Goal: Information Seeking & Learning: Learn about a topic

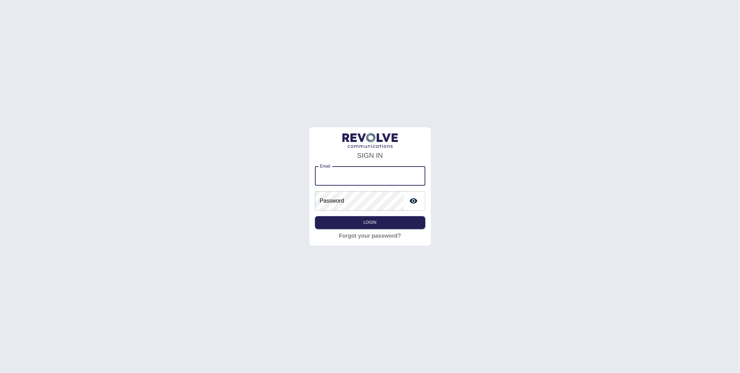
click at [349, 179] on input "Email" at bounding box center [370, 175] width 110 height 19
type input "**********"
click at [372, 225] on button "Login" at bounding box center [370, 222] width 110 height 13
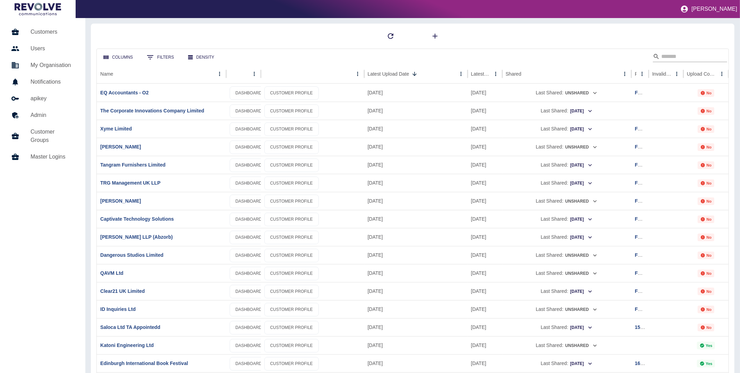
click at [698, 56] on input "Search" at bounding box center [689, 56] width 56 height 11
click at [249, 204] on link "DASHBOARD" at bounding box center [249, 202] width 38 height 14
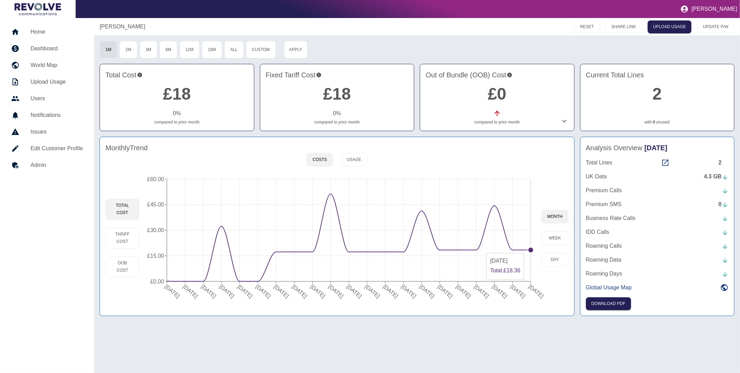
click at [530, 250] on circle at bounding box center [531, 250] width 6 height 6
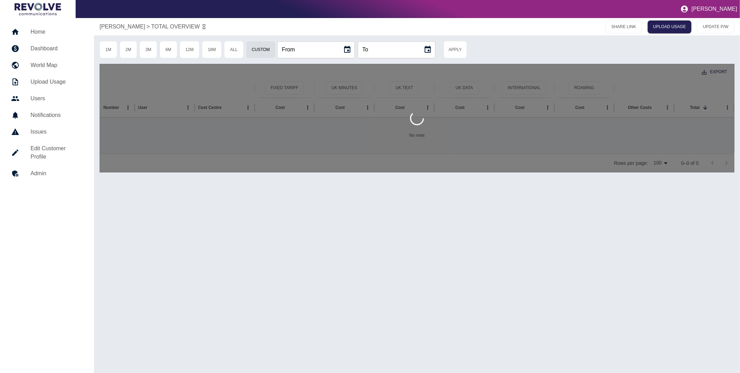
type input "**********"
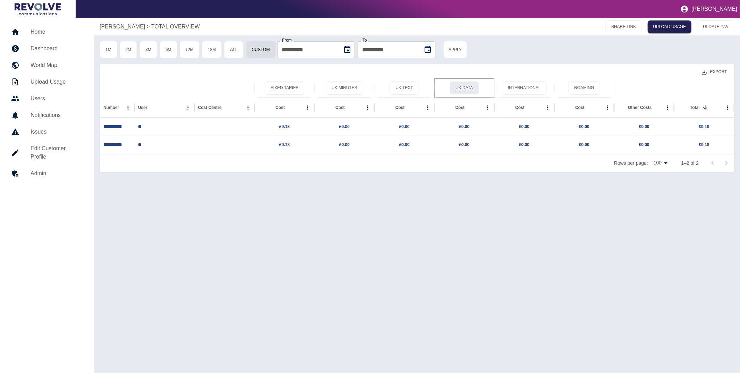
click at [469, 87] on button "UK Data" at bounding box center [464, 88] width 29 height 14
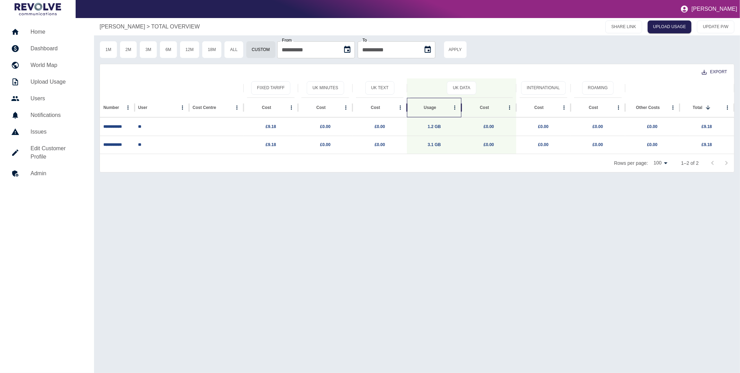
click at [431, 108] on div "Usage" at bounding box center [431, 107] width 40 height 19
click at [50, 36] on link "Home" at bounding box center [47, 32] width 83 height 17
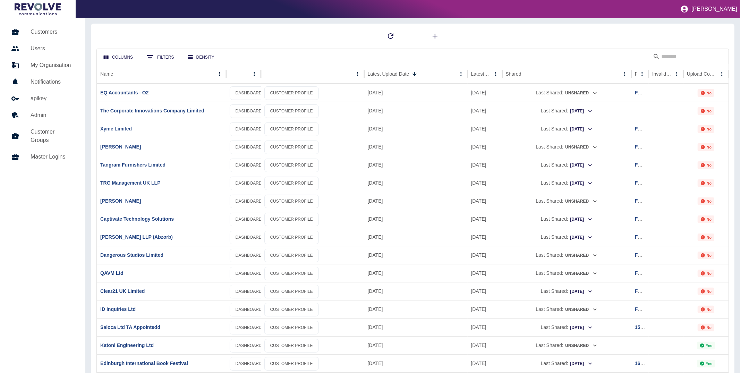
click at [676, 57] on input "Search" at bounding box center [689, 56] width 56 height 11
type input "***"
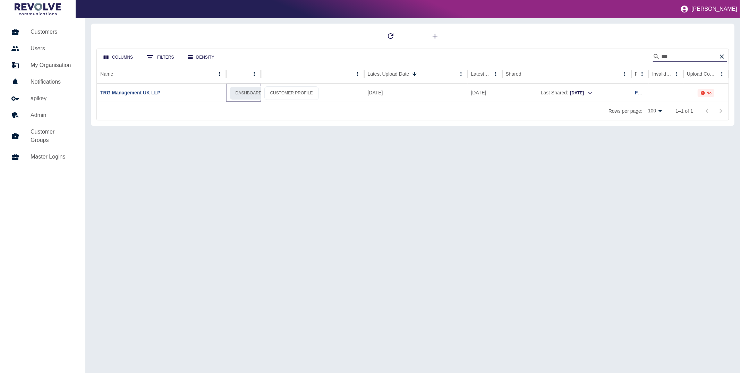
click at [258, 93] on link "DASHBOARD" at bounding box center [249, 93] width 38 height 14
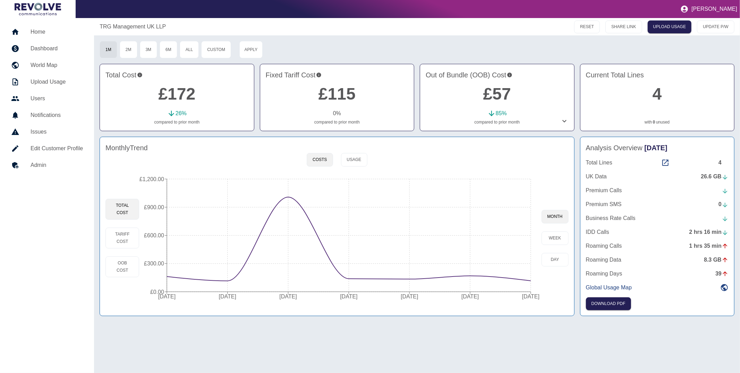
click at [565, 121] on icon at bounding box center [565, 121] width 4 height 2
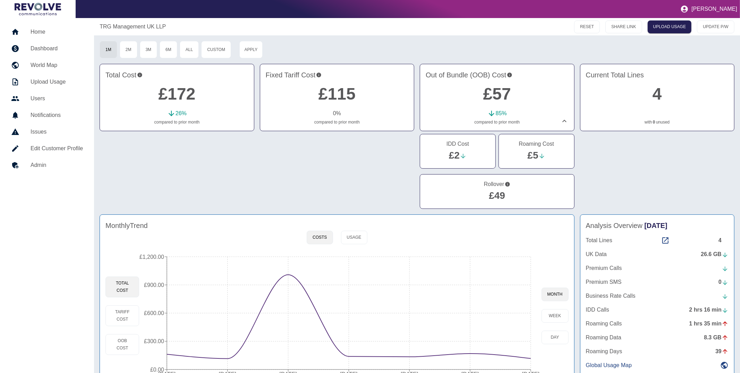
click at [496, 194] on link "£49" at bounding box center [497, 195] width 16 height 11
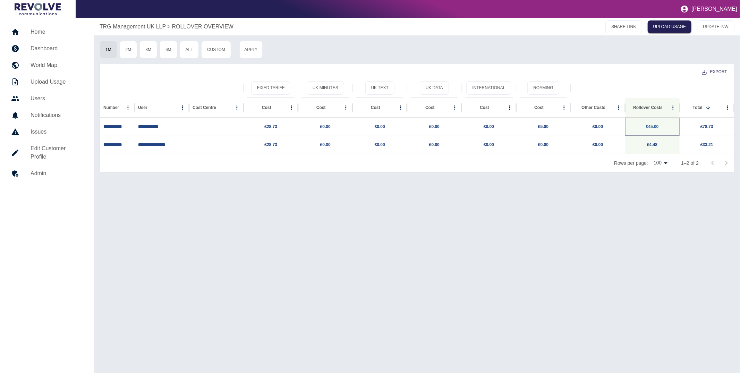
click at [653, 126] on link "£45.00" at bounding box center [652, 126] width 13 height 5
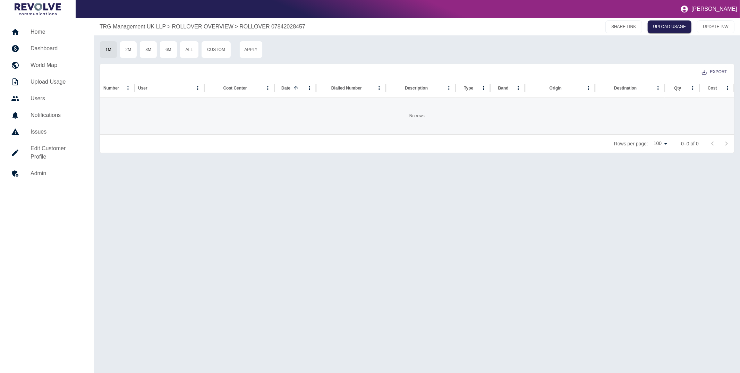
click at [265, 26] on p "ROLLOVER 07842028457" at bounding box center [272, 27] width 66 height 8
click at [198, 24] on p "ROLLOVER OVERVIEW" at bounding box center [203, 27] width 62 height 8
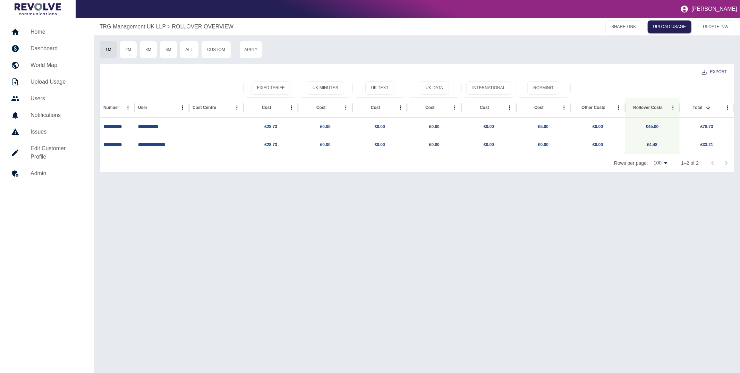
click at [136, 27] on p "TRG Management UK LLP" at bounding box center [133, 27] width 66 height 8
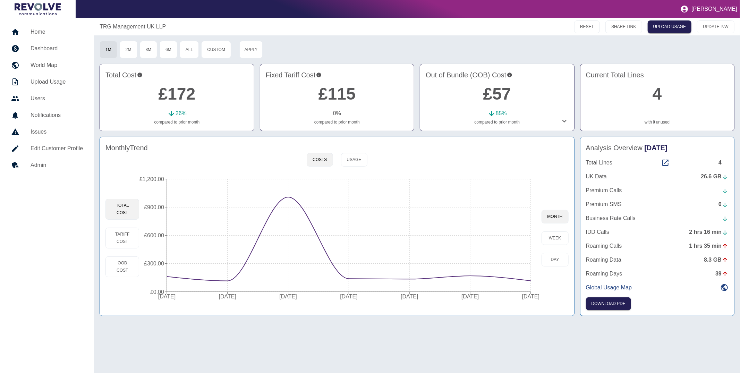
click at [565, 121] on icon at bounding box center [565, 121] width 4 height 2
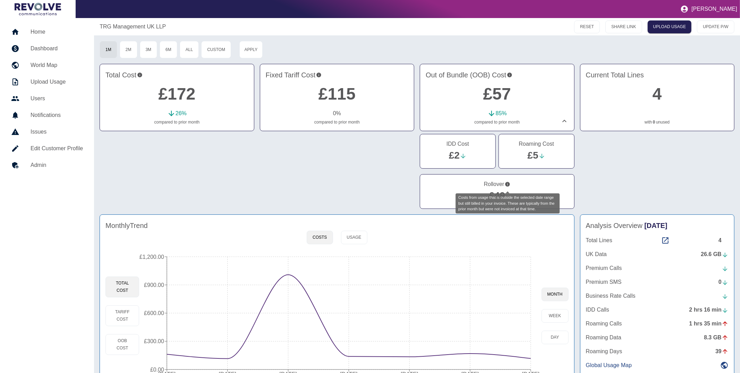
click at [508, 185] on icon "Costs from usage that is outside the selected date range but still billed in yo…" at bounding box center [507, 184] width 5 height 5
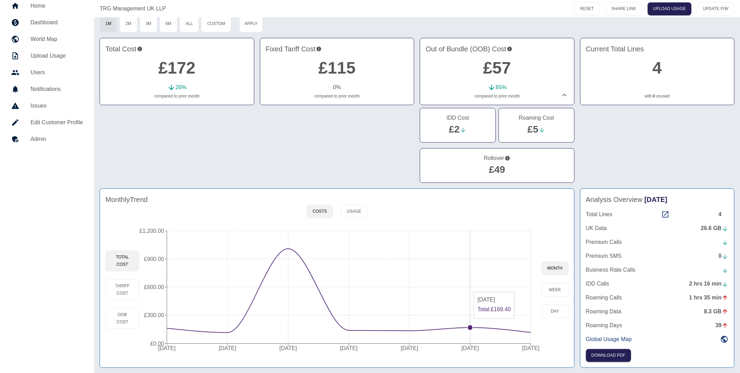
click at [469, 324] on icon "[DATE] [DATE] [DATE] [DATE] [DATE] [DATE] [DATE] £0.00 £300.00 £600.00 £900.00 …" at bounding box center [340, 290] width 402 height 132
click at [471, 329] on circle at bounding box center [470, 328] width 6 height 6
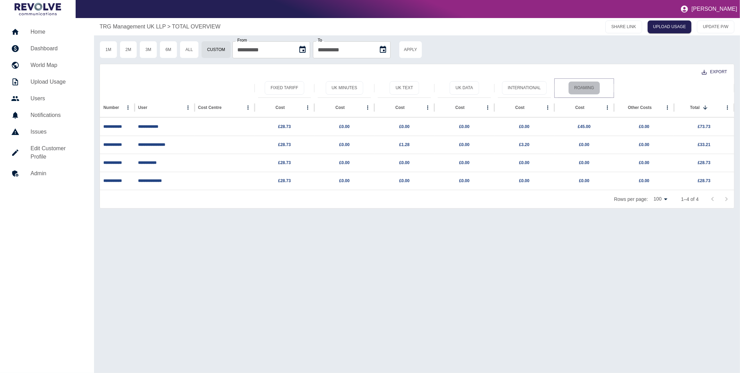
click at [592, 85] on button "Roaming" at bounding box center [584, 88] width 32 height 14
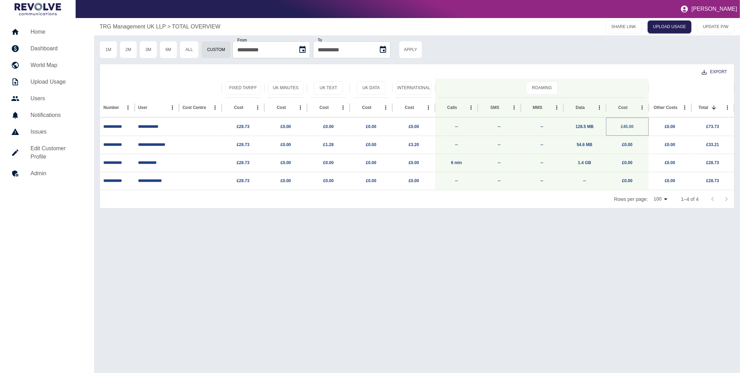
click at [628, 126] on link "£45.00" at bounding box center [627, 126] width 13 height 5
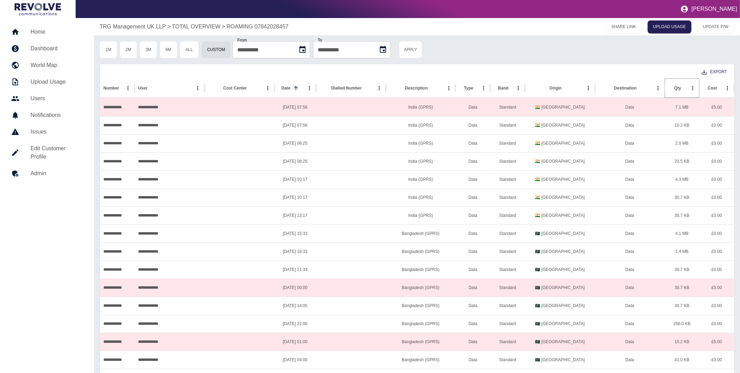
click at [684, 90] on icon "Sort" at bounding box center [687, 88] width 6 height 6
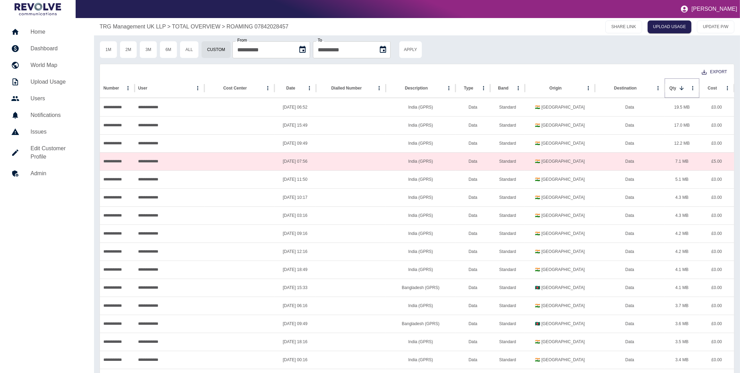
click at [683, 88] on icon "Sort" at bounding box center [682, 88] width 6 height 6
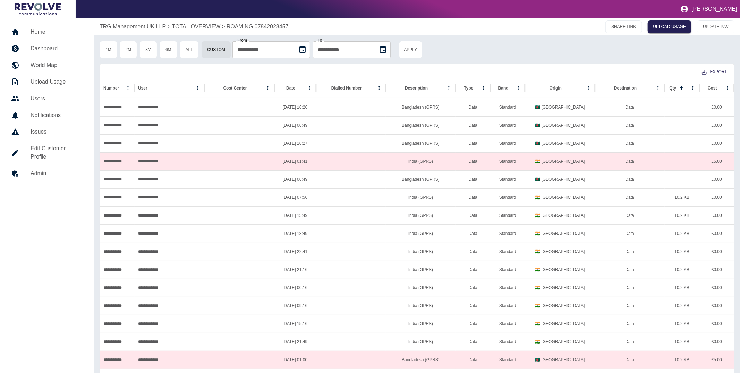
click at [203, 30] on p "TOTAL OVERVIEW" at bounding box center [196, 27] width 49 height 8
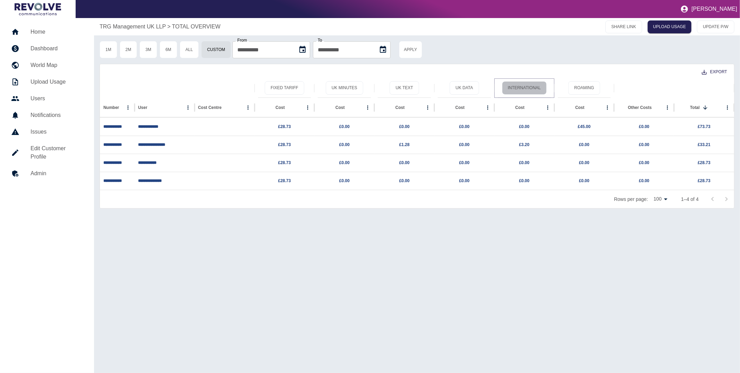
click at [535, 87] on button "International" at bounding box center [524, 88] width 45 height 14
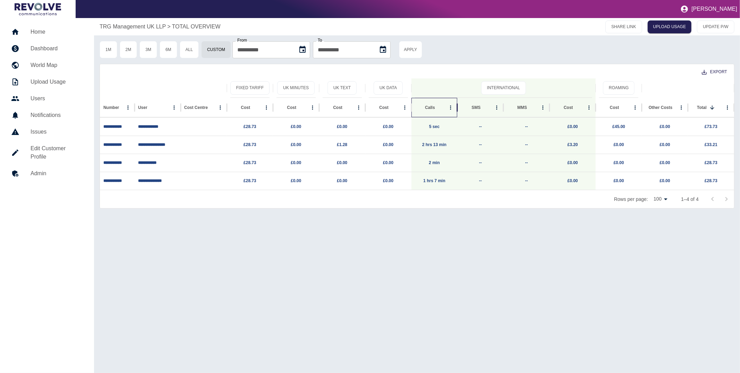
click at [430, 108] on div "Calls" at bounding box center [430, 107] width 31 height 19
click at [574, 127] on link "£3.20" at bounding box center [573, 126] width 10 height 5
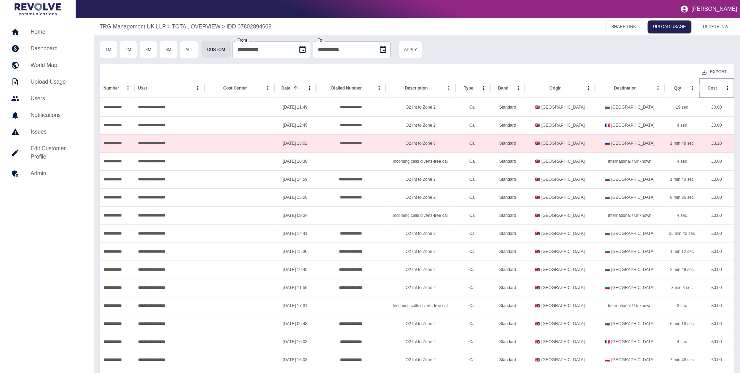
click at [720, 90] on icon "Sort" at bounding box center [723, 88] width 6 height 6
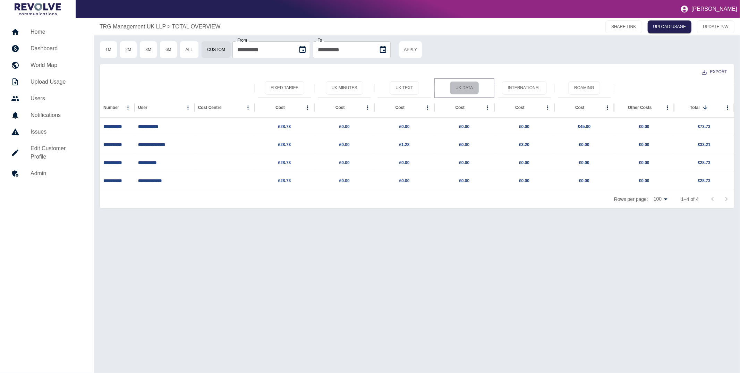
click at [464, 90] on button "UK Data" at bounding box center [464, 88] width 29 height 14
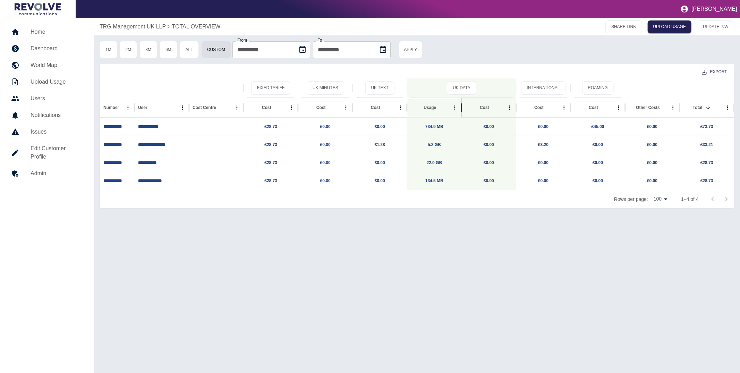
click at [430, 106] on div "Usage" at bounding box center [430, 107] width 12 height 5
click at [532, 84] on button "International" at bounding box center [543, 88] width 45 height 14
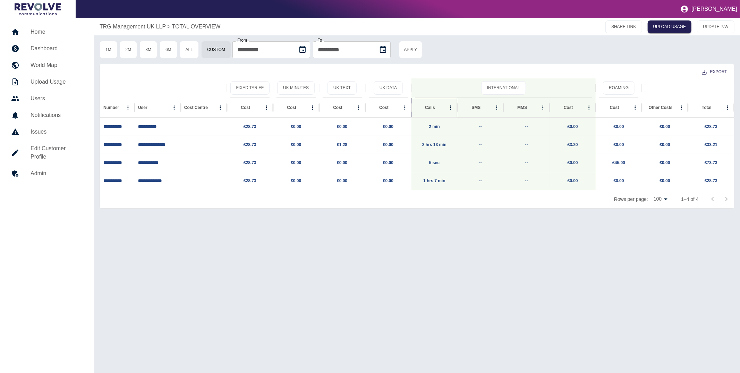
click at [438, 107] on icon "Sort" at bounding box center [441, 107] width 6 height 6
click at [432, 164] on link "2 min" at bounding box center [434, 162] width 11 height 5
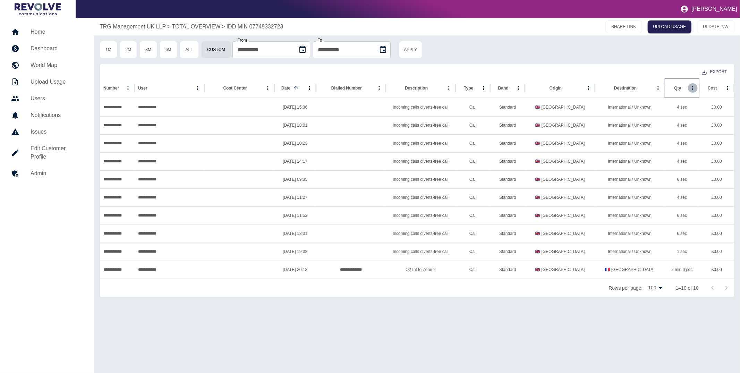
click at [691, 90] on icon "Qty column menu" at bounding box center [693, 88] width 6 height 6
click at [684, 90] on icon "Sort" at bounding box center [687, 88] width 6 height 6
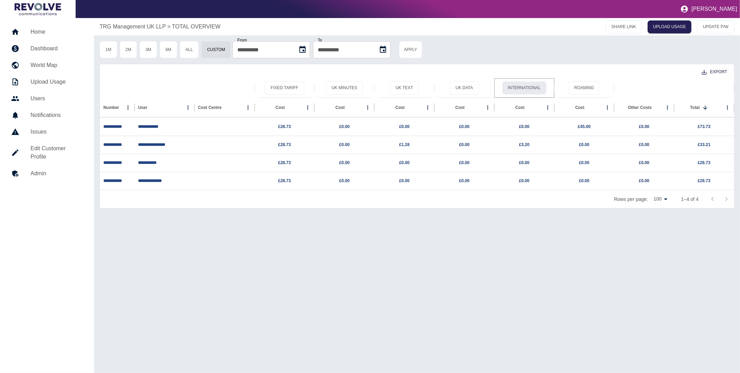
click at [528, 87] on button "International" at bounding box center [524, 88] width 45 height 14
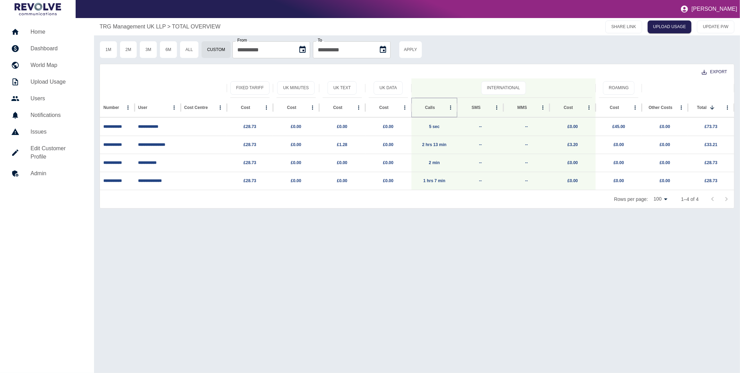
click at [438, 105] on icon "Sort" at bounding box center [441, 107] width 6 height 6
click at [129, 29] on p "TRG Management UK LLP" at bounding box center [133, 27] width 66 height 8
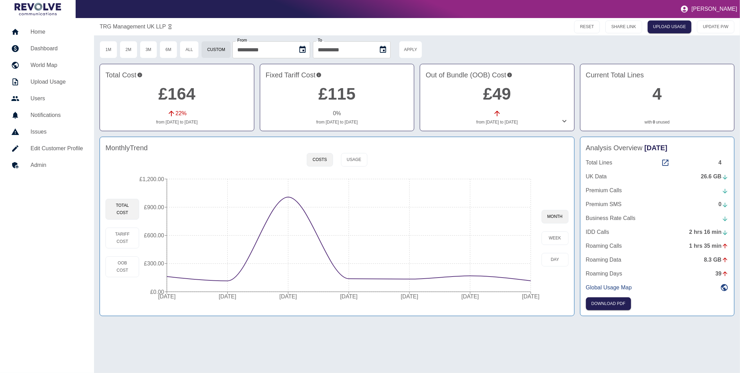
click at [40, 31] on h5 "Home" at bounding box center [57, 32] width 52 height 8
